Goal: Transaction & Acquisition: Download file/media

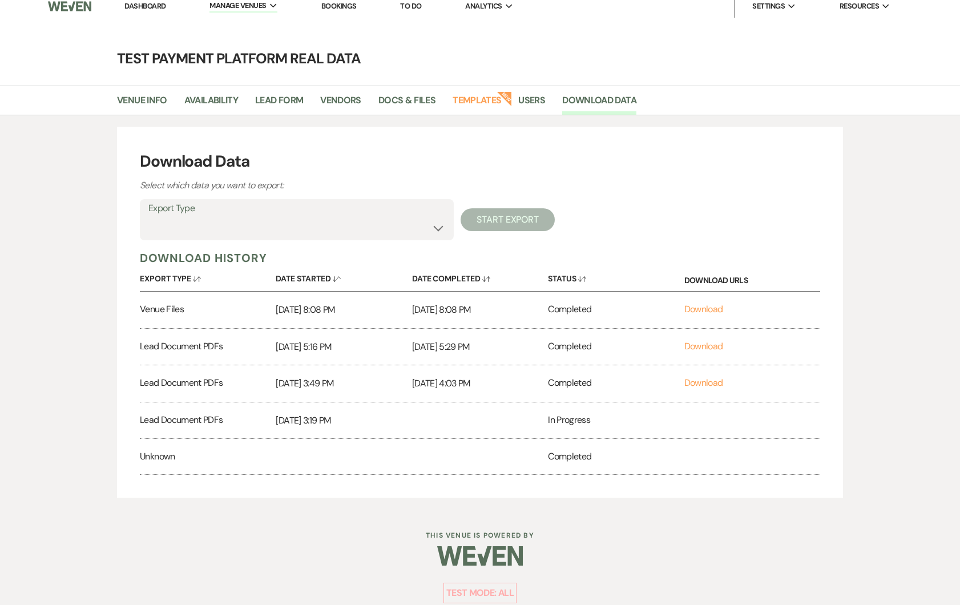
scroll to position [5, 0]
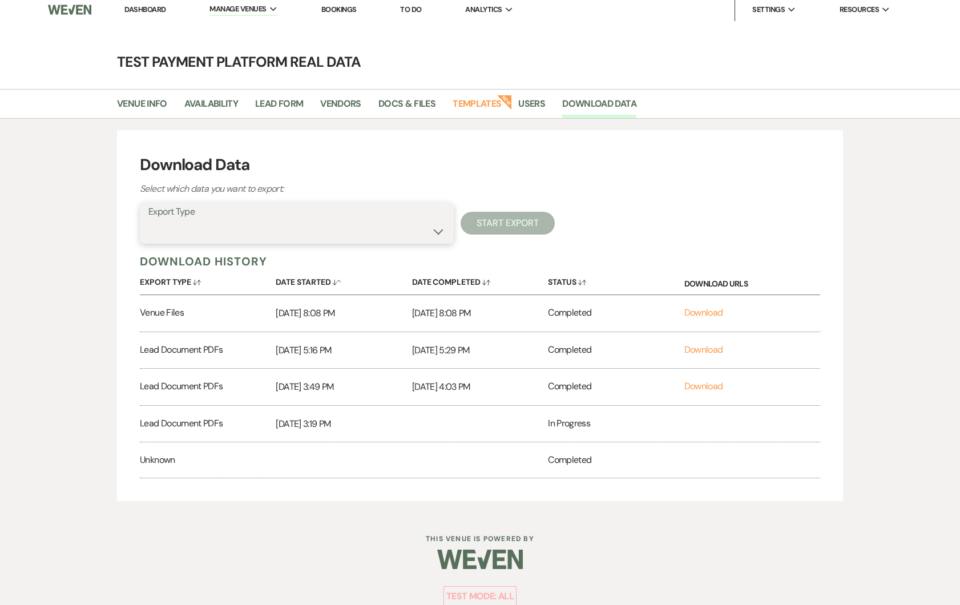
click at [219, 228] on select "Availability Calendar Information Category Templates Contacts Information Event…" at bounding box center [296, 231] width 297 height 22
select select "leadDocumentsZip"
click at [266, 242] on div "Export Type Availability Calendar Information Category Templates Contacts Infor…" at bounding box center [297, 223] width 314 height 41
click at [271, 235] on select "Availability Calendar Information Category Templates Contacts Information Event…" at bounding box center [296, 231] width 297 height 22
select select "leadDocumentsZip"
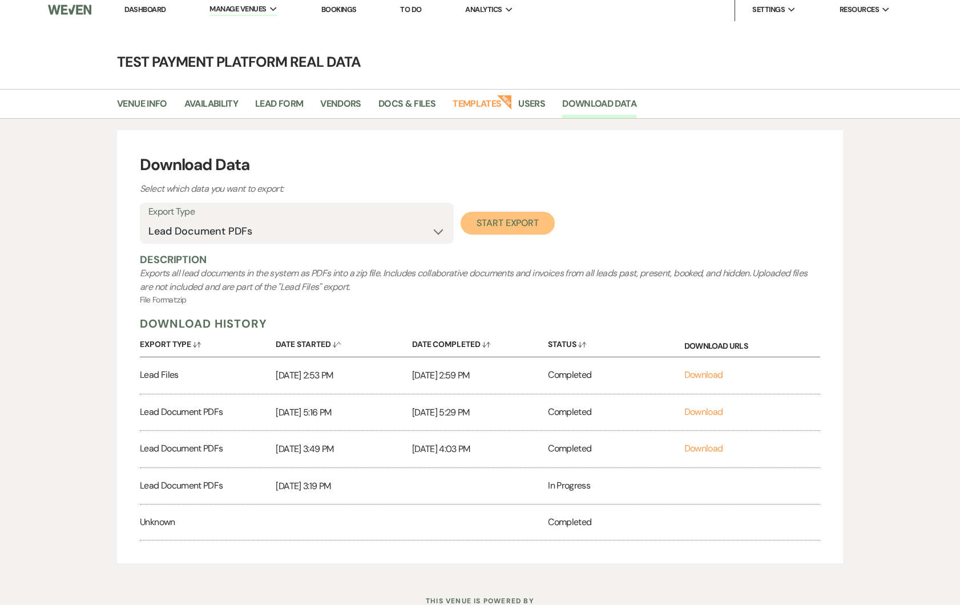
click at [500, 224] on button "Start Export" at bounding box center [507, 223] width 94 height 23
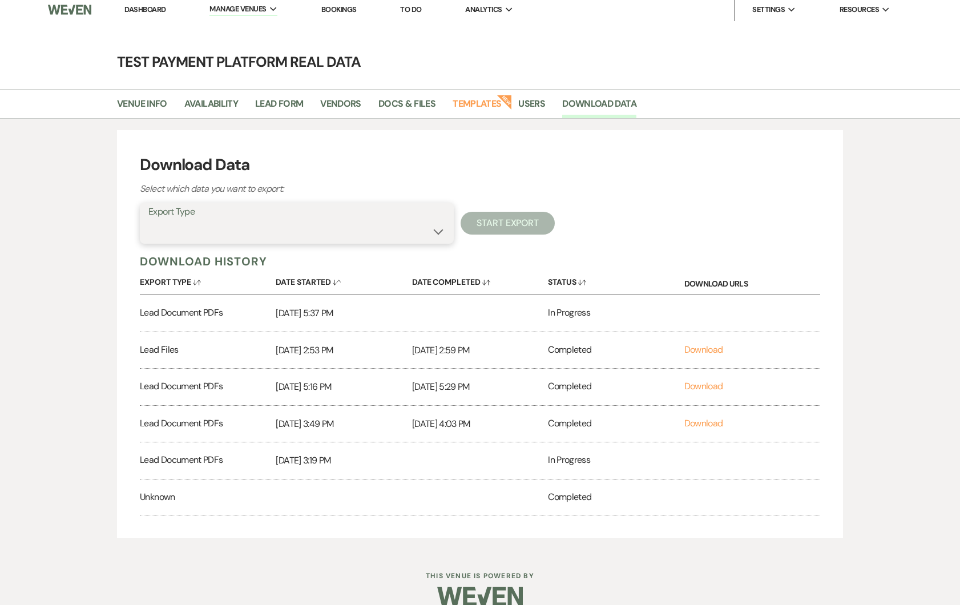
click at [197, 242] on select "Availability Calendar Information Category Templates Contacts Information Event…" at bounding box center [296, 231] width 297 height 22
select select "leadDocsAndFilesMetadata"
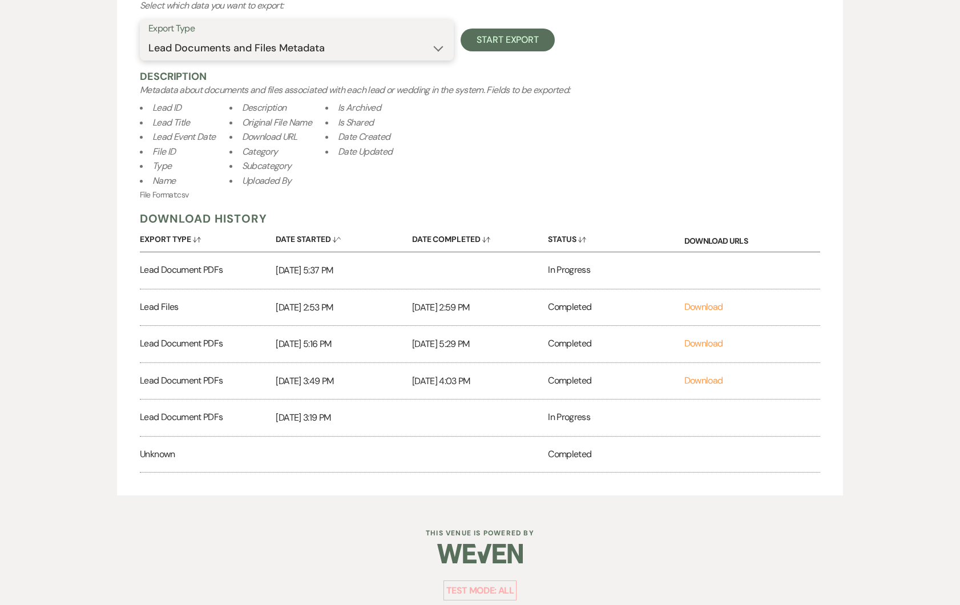
scroll to position [197, 0]
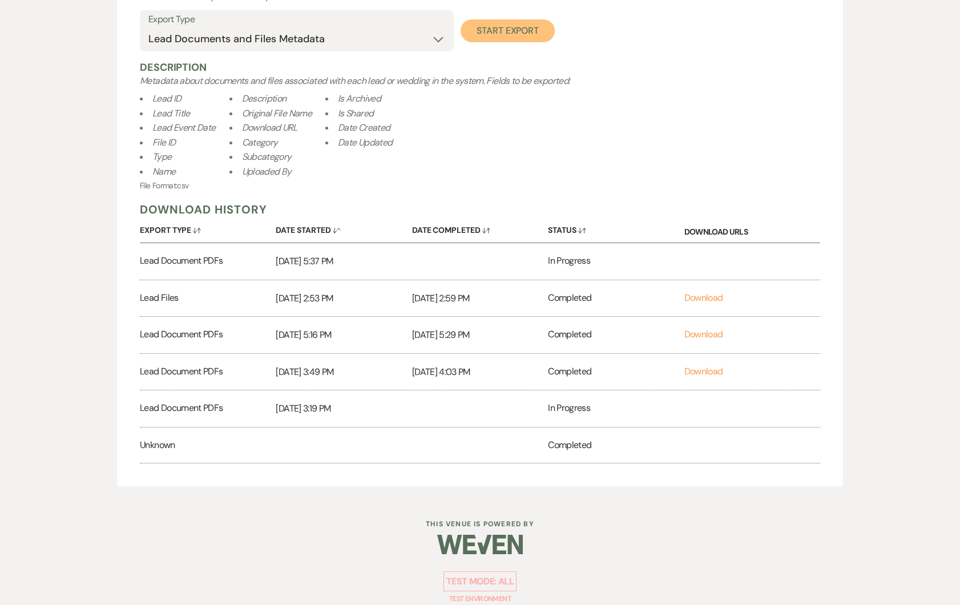
click at [516, 36] on button "Start Export" at bounding box center [507, 30] width 94 height 23
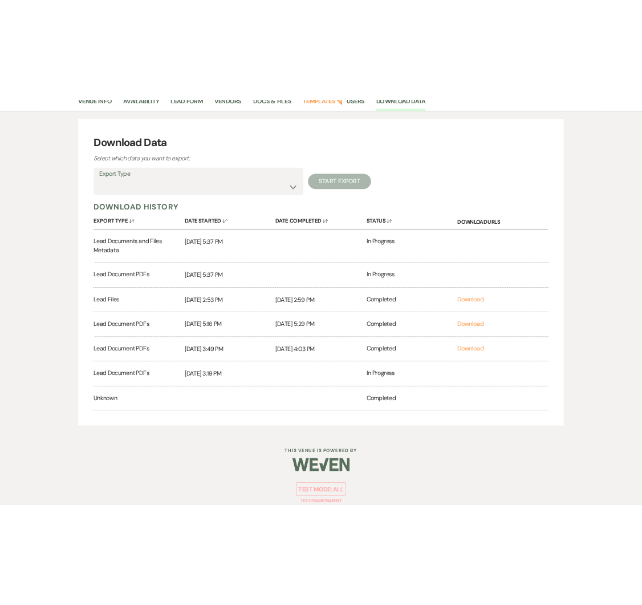
scroll to position [107, 0]
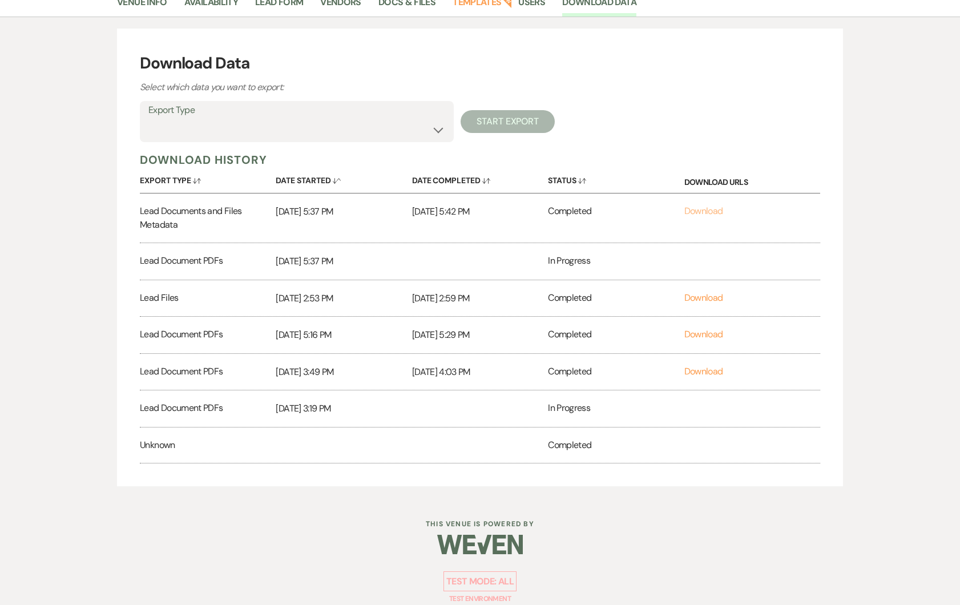
click at [699, 208] on link "Download" at bounding box center [703, 211] width 39 height 12
click at [697, 262] on link "Download" at bounding box center [703, 260] width 39 height 12
click at [369, 136] on select "Availability Calendar Information Category Templates Contacts Information Event…" at bounding box center [296, 130] width 297 height 22
click at [221, 134] on select "Availability Calendar Information Category Templates Contacts Information Event…" at bounding box center [296, 130] width 297 height 22
drag, startPoint x: 221, startPoint y: 134, endPoint x: 603, endPoint y: 264, distance: 403.6
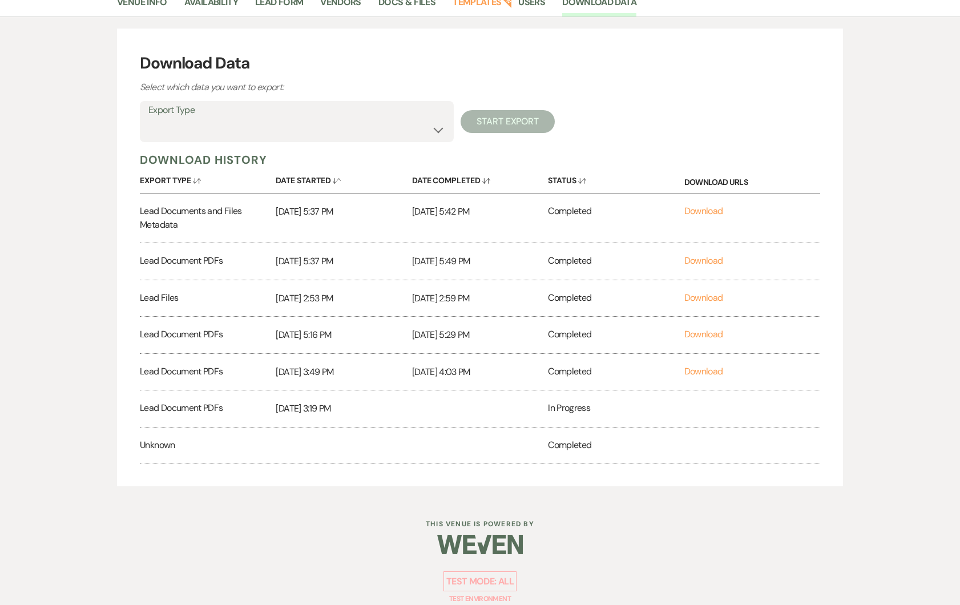
click at [0, 0] on div "Venue Info Availability Lead Form Vendors Docs & Files Templates New Users Down…" at bounding box center [480, 242] width 960 height 510
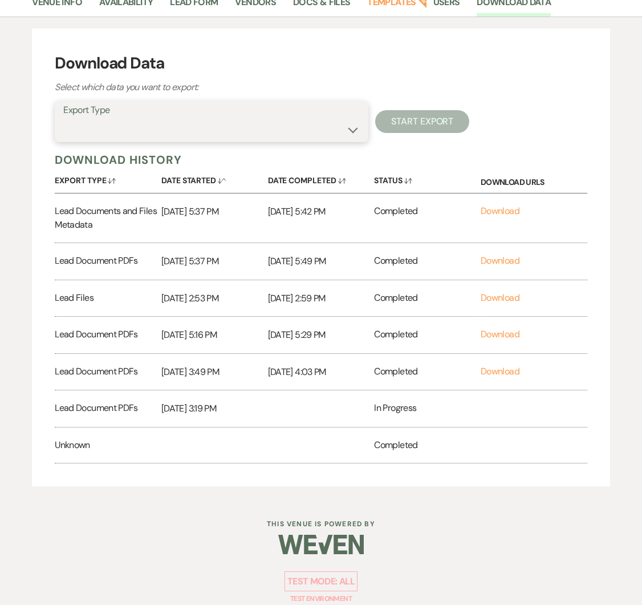
click at [209, 132] on select "Availability Calendar Information Category Templates Contacts Information Event…" at bounding box center [211, 130] width 297 height 22
select select "leadFilesZip"
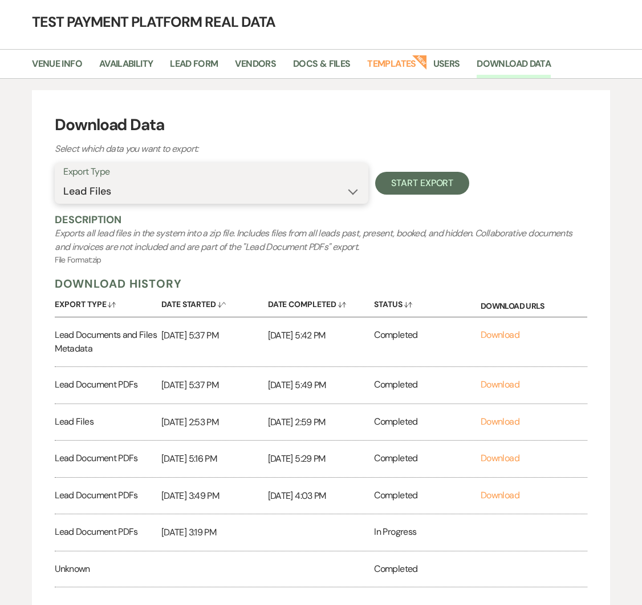
scroll to position [0, 0]
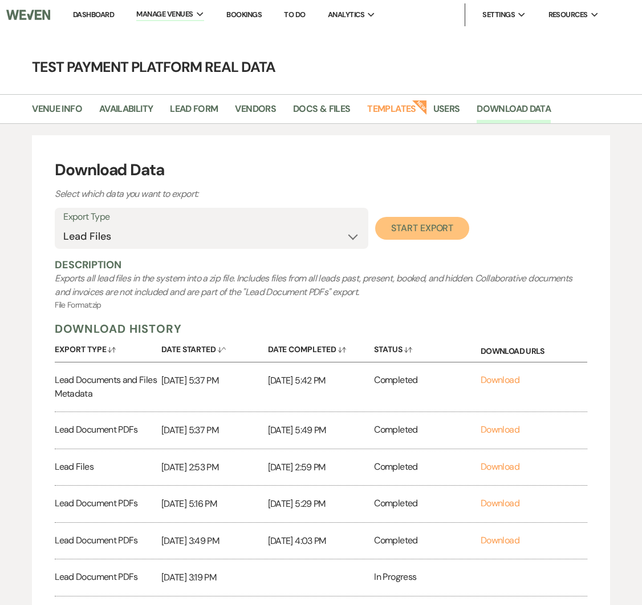
click at [422, 227] on button "Start Export" at bounding box center [422, 228] width 94 height 23
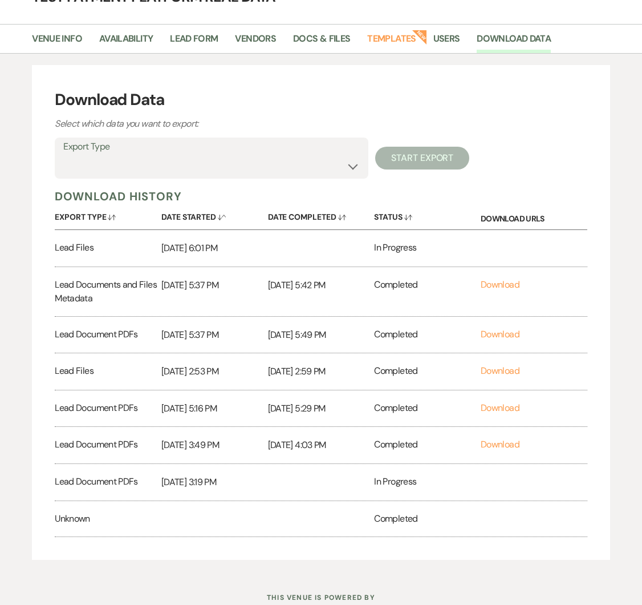
scroll to position [143, 0]
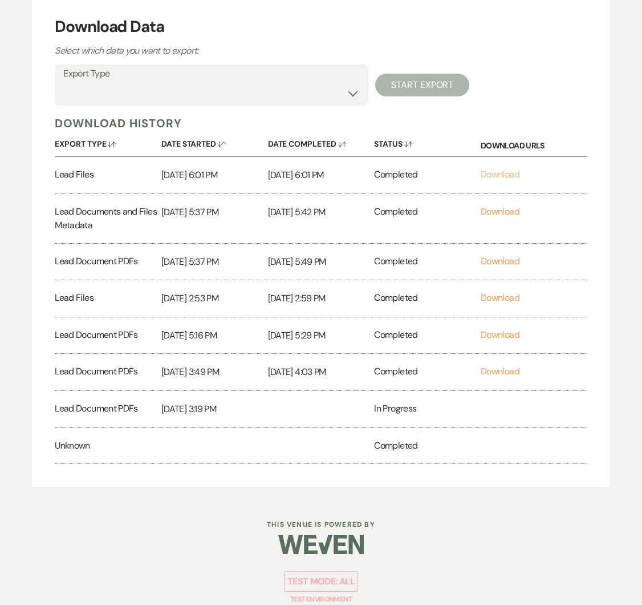
click at [508, 171] on link "Download" at bounding box center [500, 174] width 39 height 12
click at [291, 91] on select "Availability Calendar Information Category Templates Contacts Information Event…" at bounding box center [211, 93] width 297 height 22
select select "leadFilesZip"
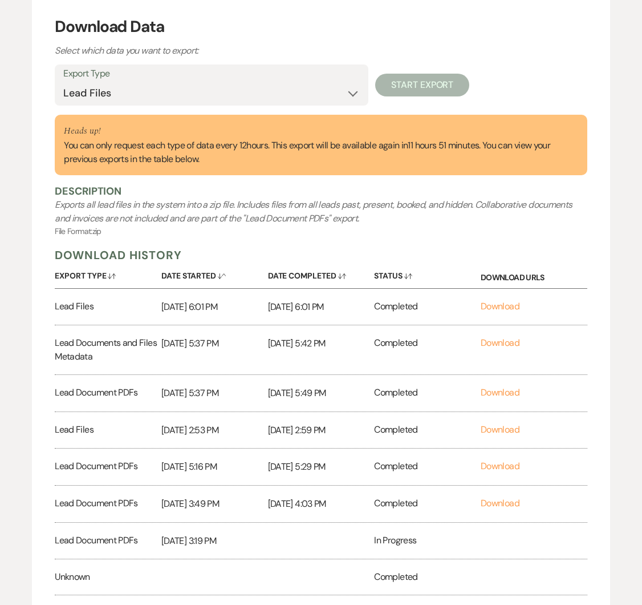
scroll to position [144, 0]
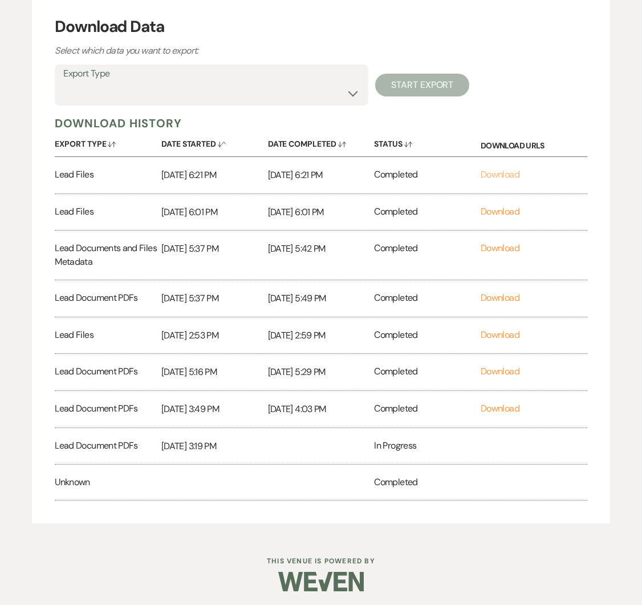
click at [507, 171] on link "Download" at bounding box center [500, 174] width 39 height 12
